Goal: Find specific page/section: Find specific page/section

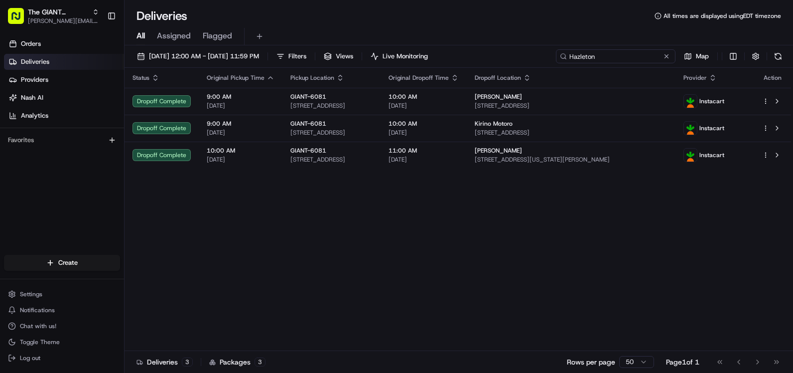
click at [636, 55] on input "Hazleton" at bounding box center [616, 56] width 120 height 14
click at [140, 33] on span "All" at bounding box center [140, 36] width 8 height 12
click at [306, 55] on span "Filters" at bounding box center [297, 56] width 18 height 9
